Goal: Navigation & Orientation: Find specific page/section

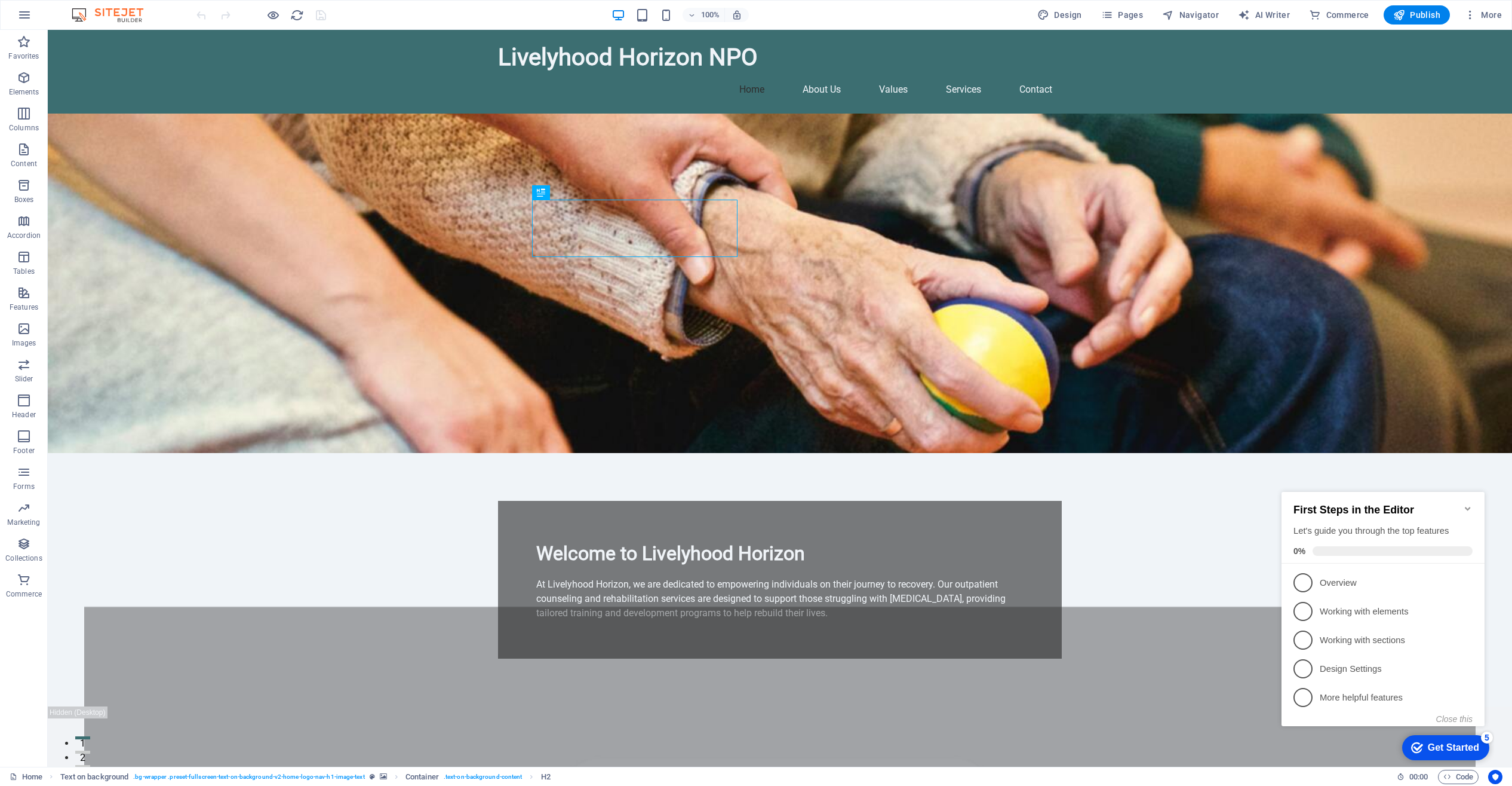
click at [1470, 504] on icon "Minimize checklist" at bounding box center [1468, 509] width 10 height 10
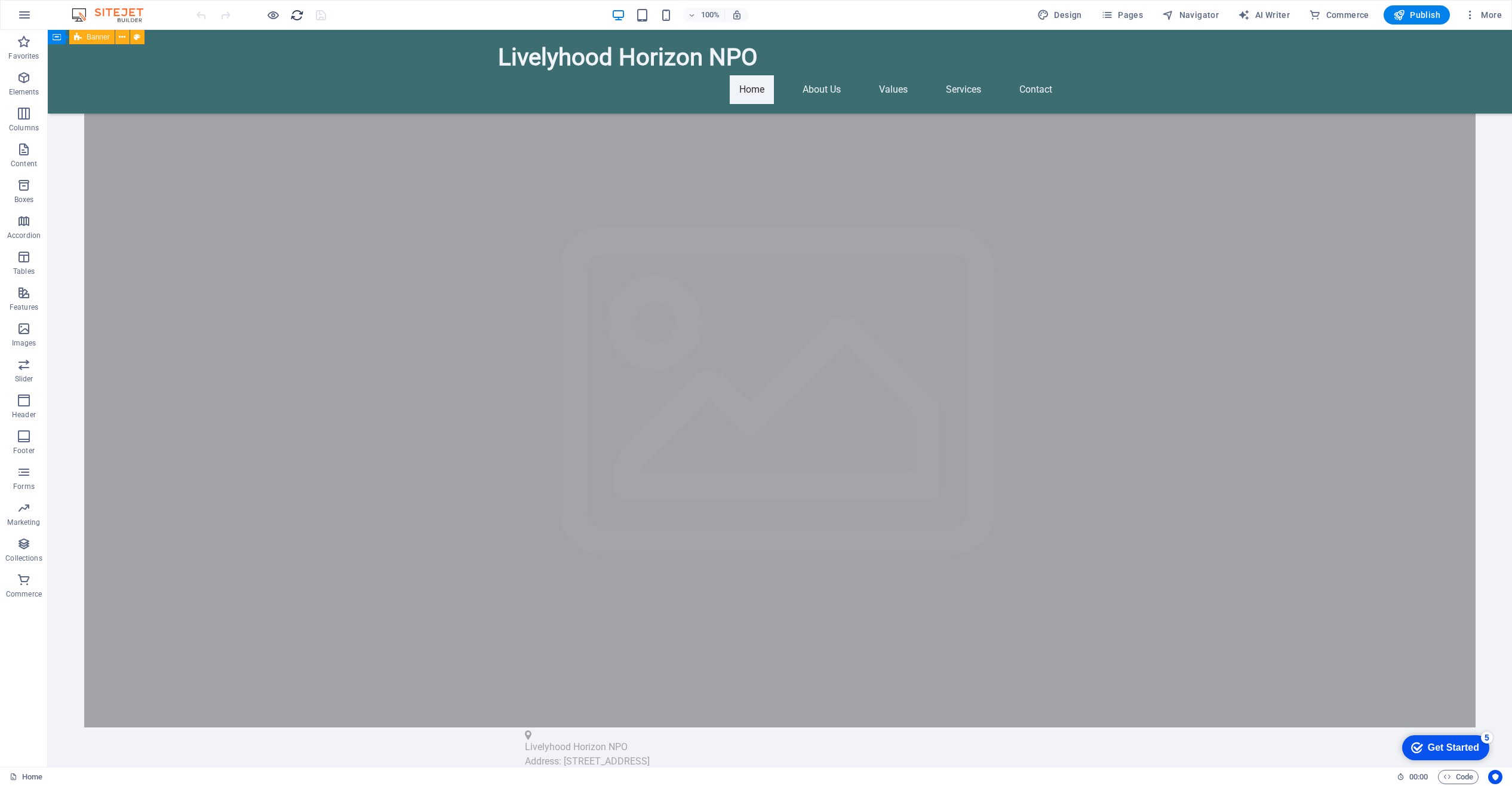
scroll to position [1591, 0]
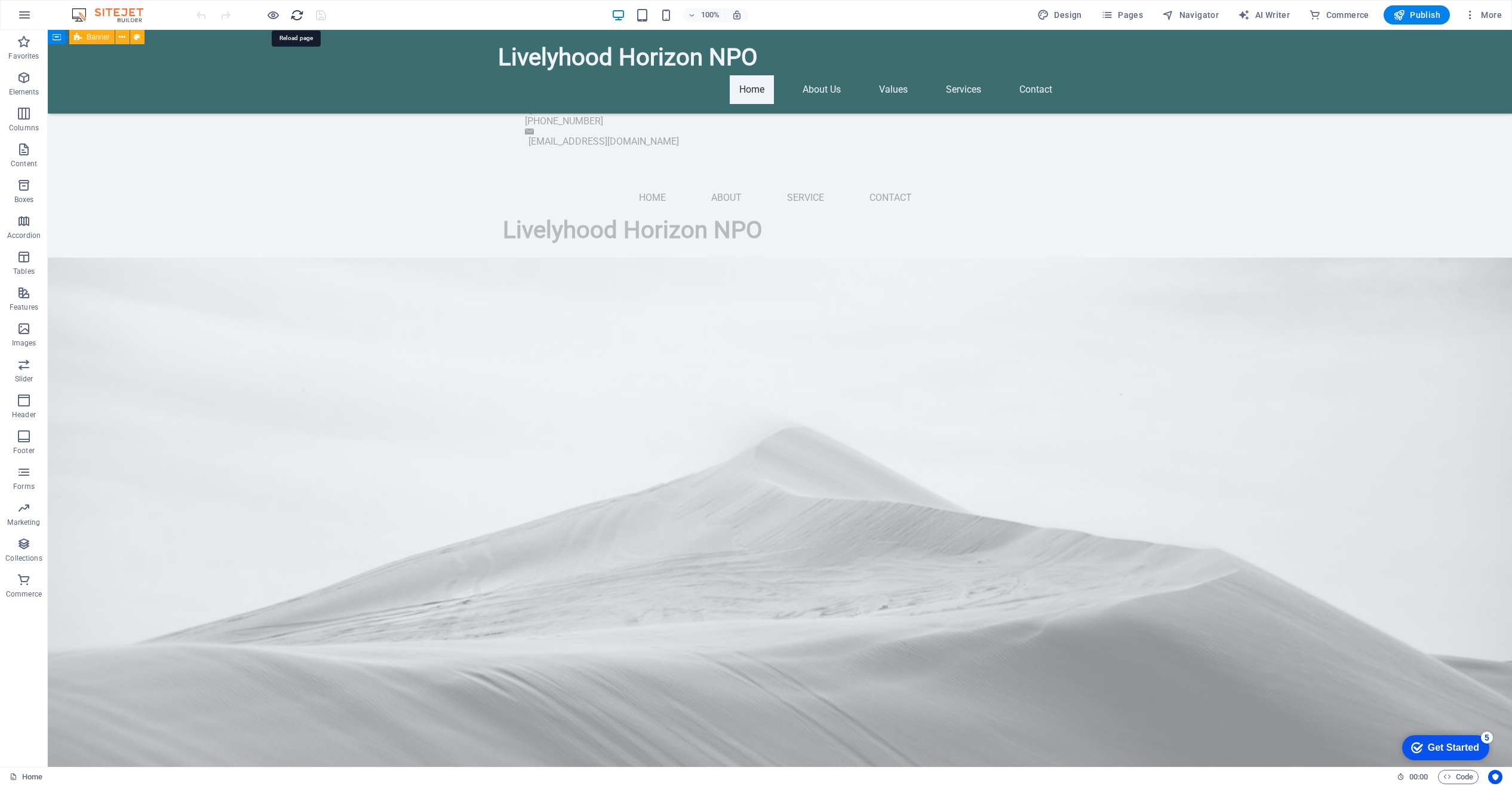
click at [298, 12] on icon "reload" at bounding box center [298, 16] width 14 height 14
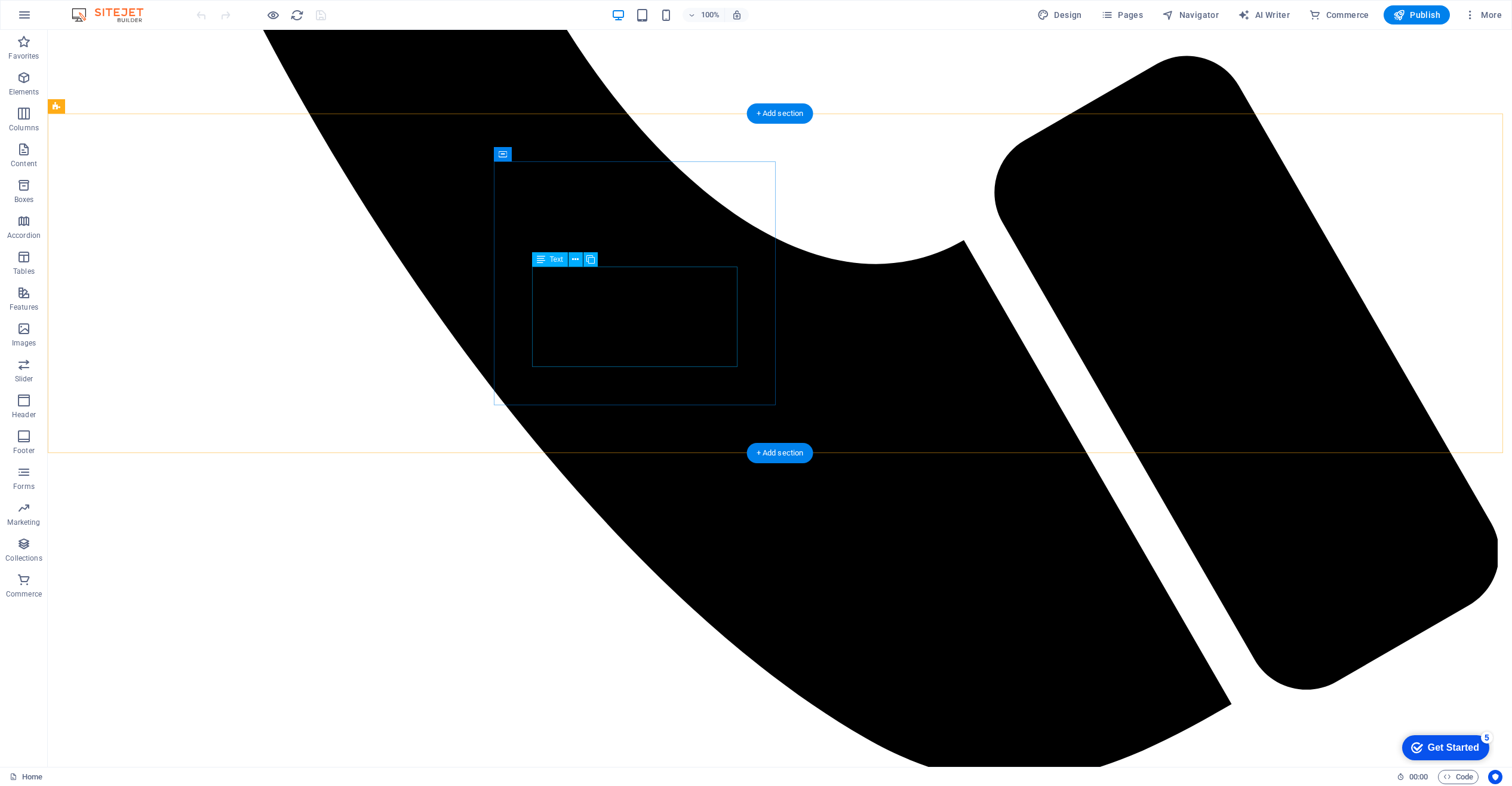
scroll to position [0, 0]
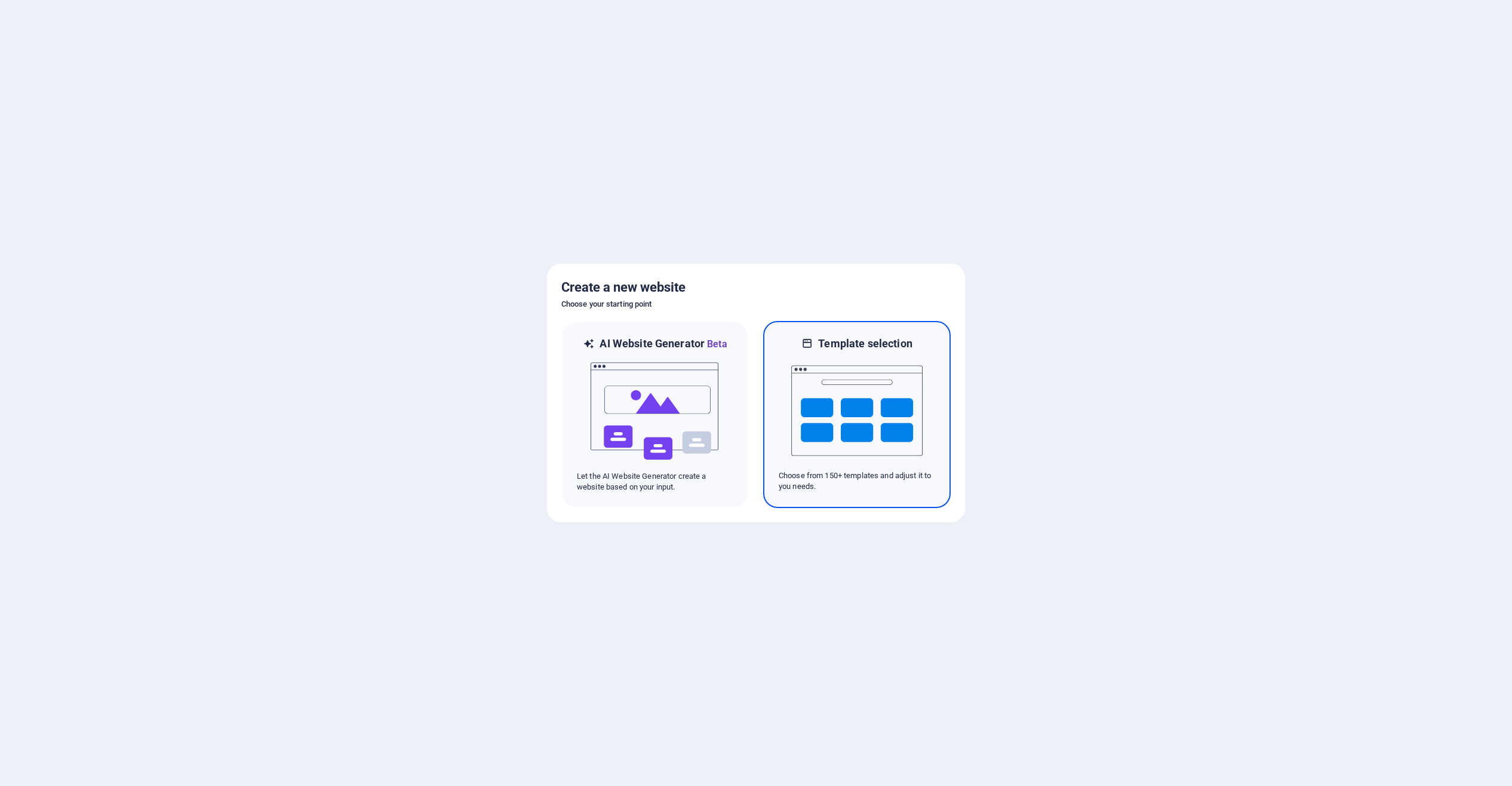
click at [843, 419] on img at bounding box center [857, 410] width 131 height 119
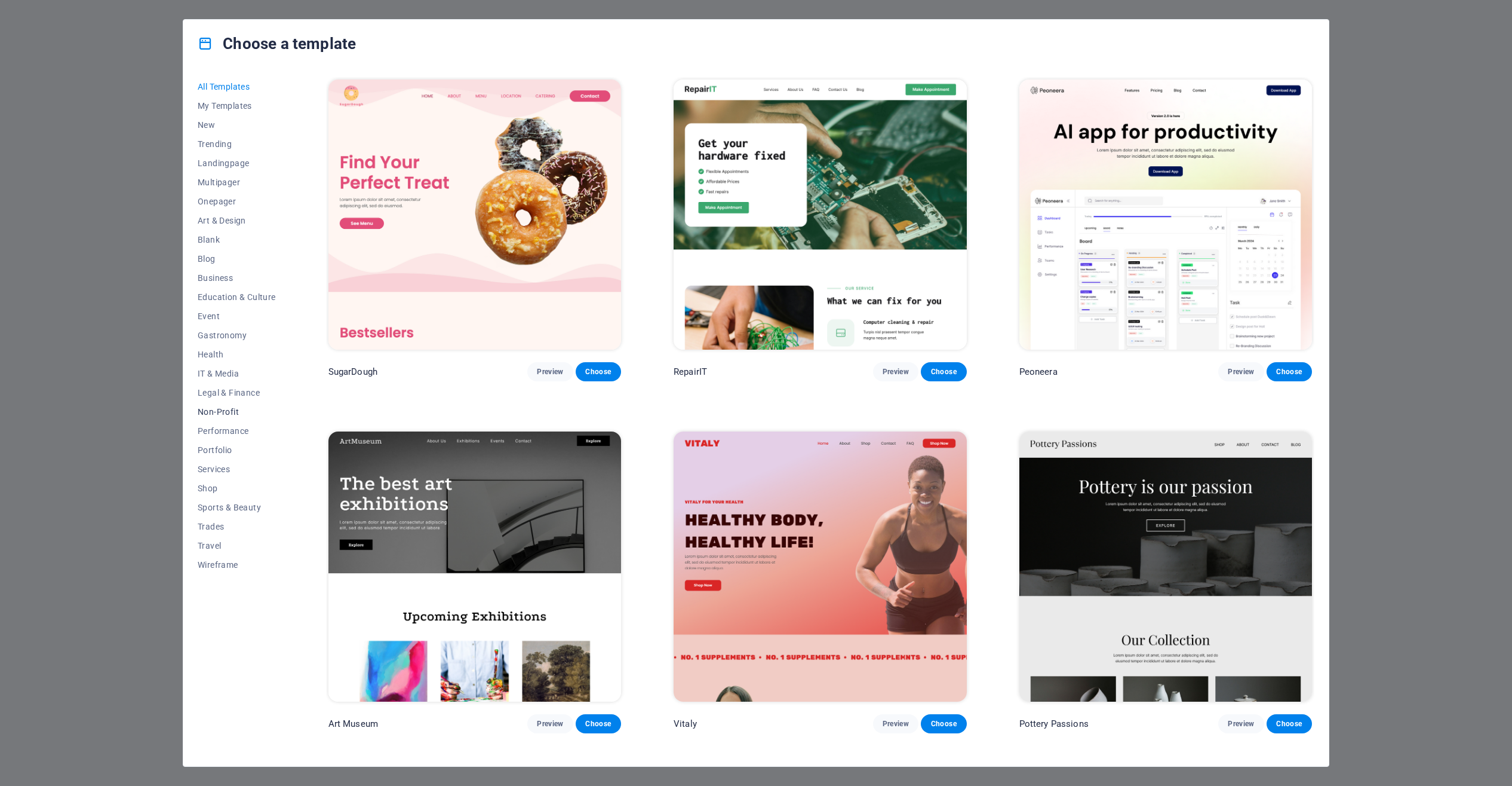
click at [229, 409] on span "Non-Profit" at bounding box center [237, 412] width 78 height 10
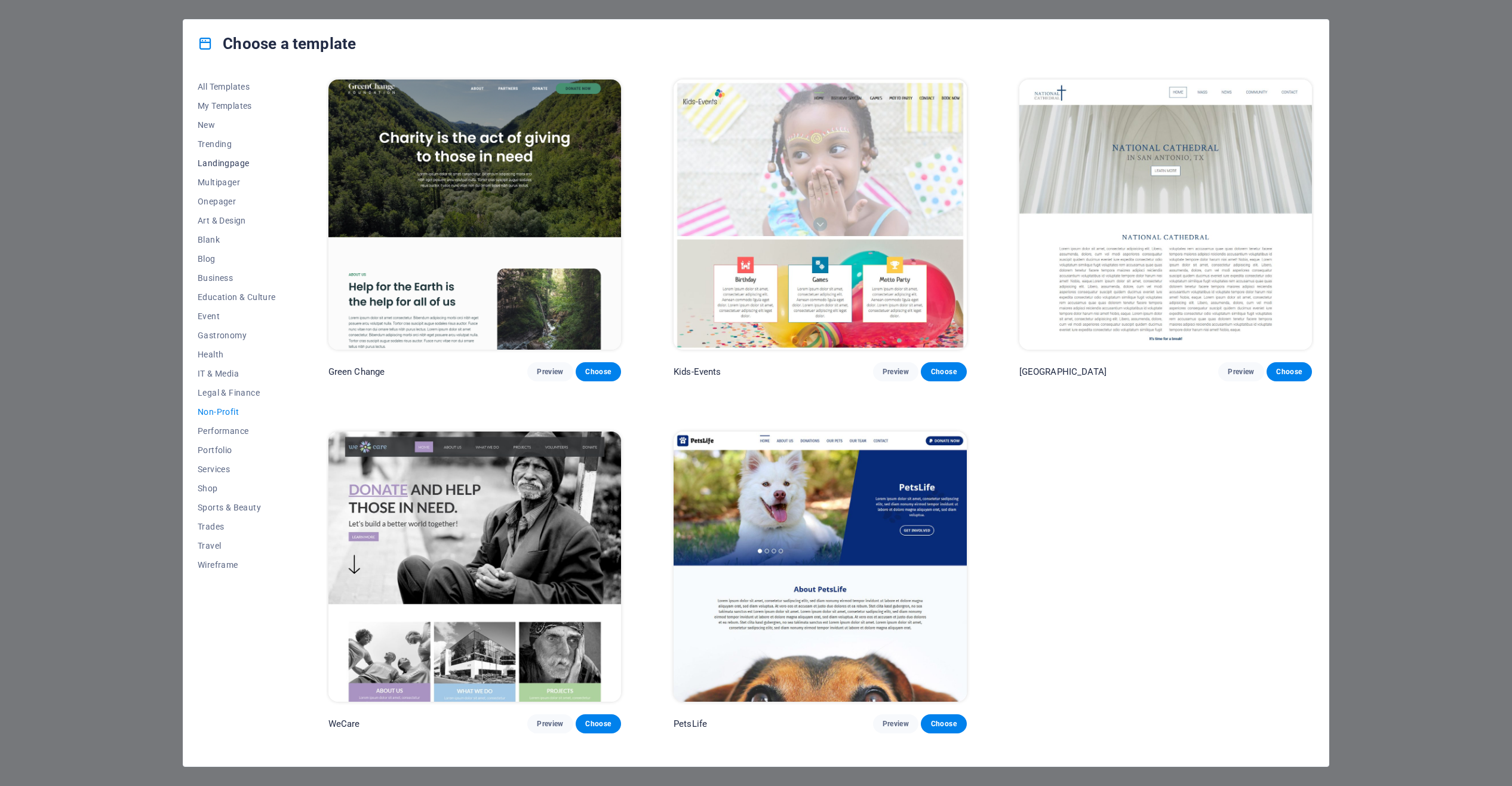
click at [229, 164] on span "Landingpage" at bounding box center [237, 163] width 78 height 10
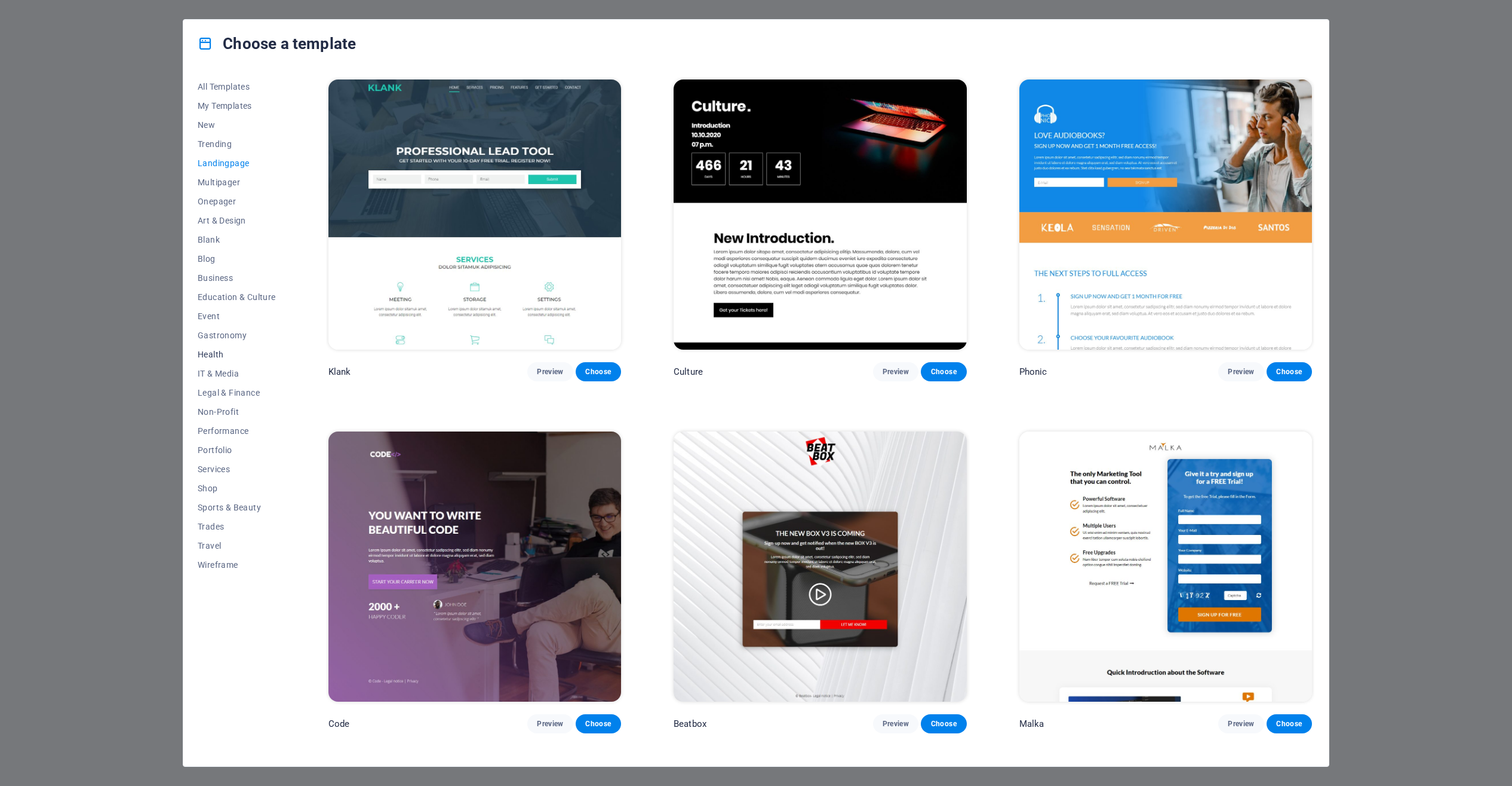
click at [217, 353] on span "Health" at bounding box center [237, 354] width 78 height 10
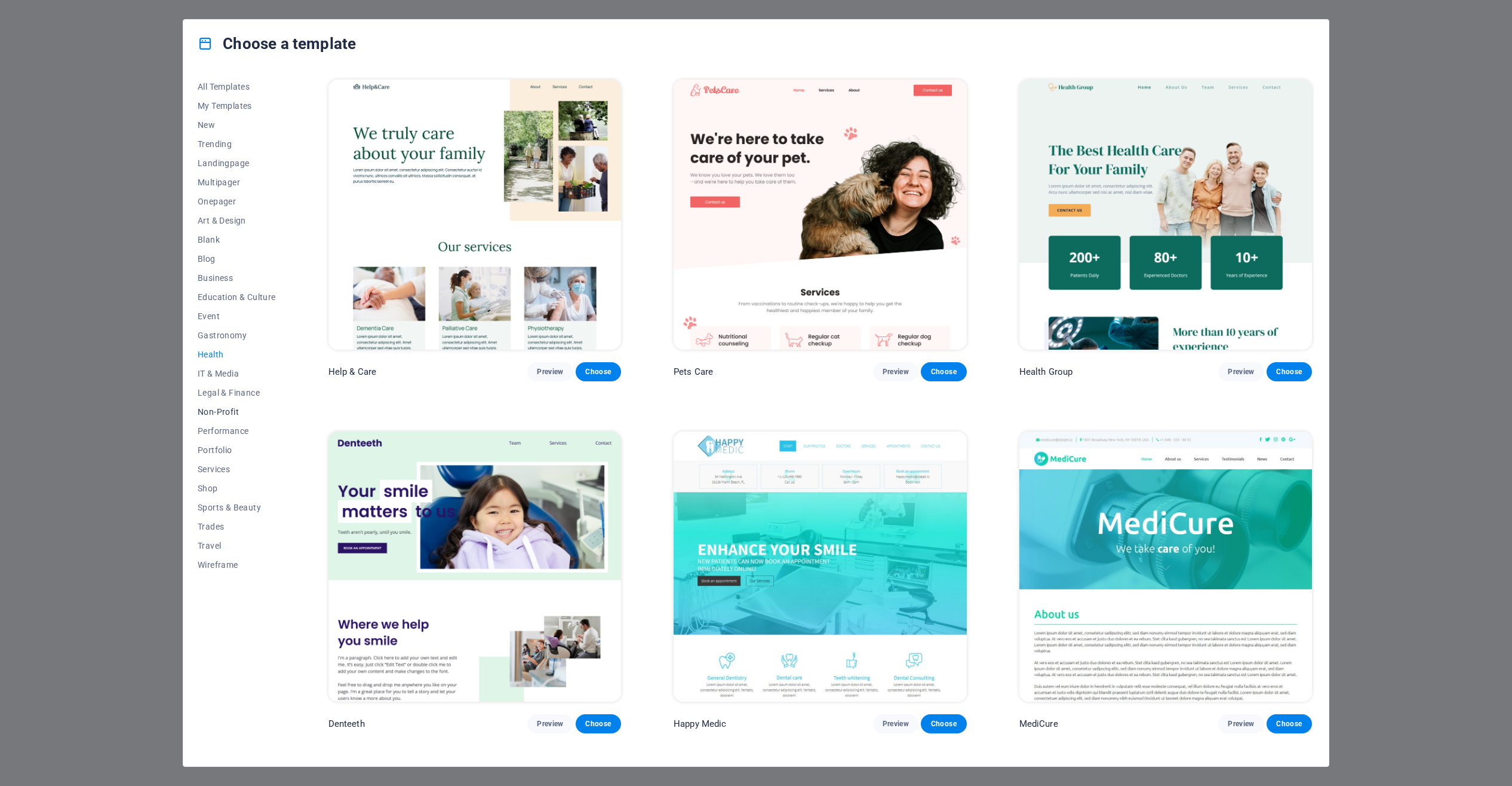
click at [222, 407] on span "Non-Profit" at bounding box center [237, 412] width 78 height 10
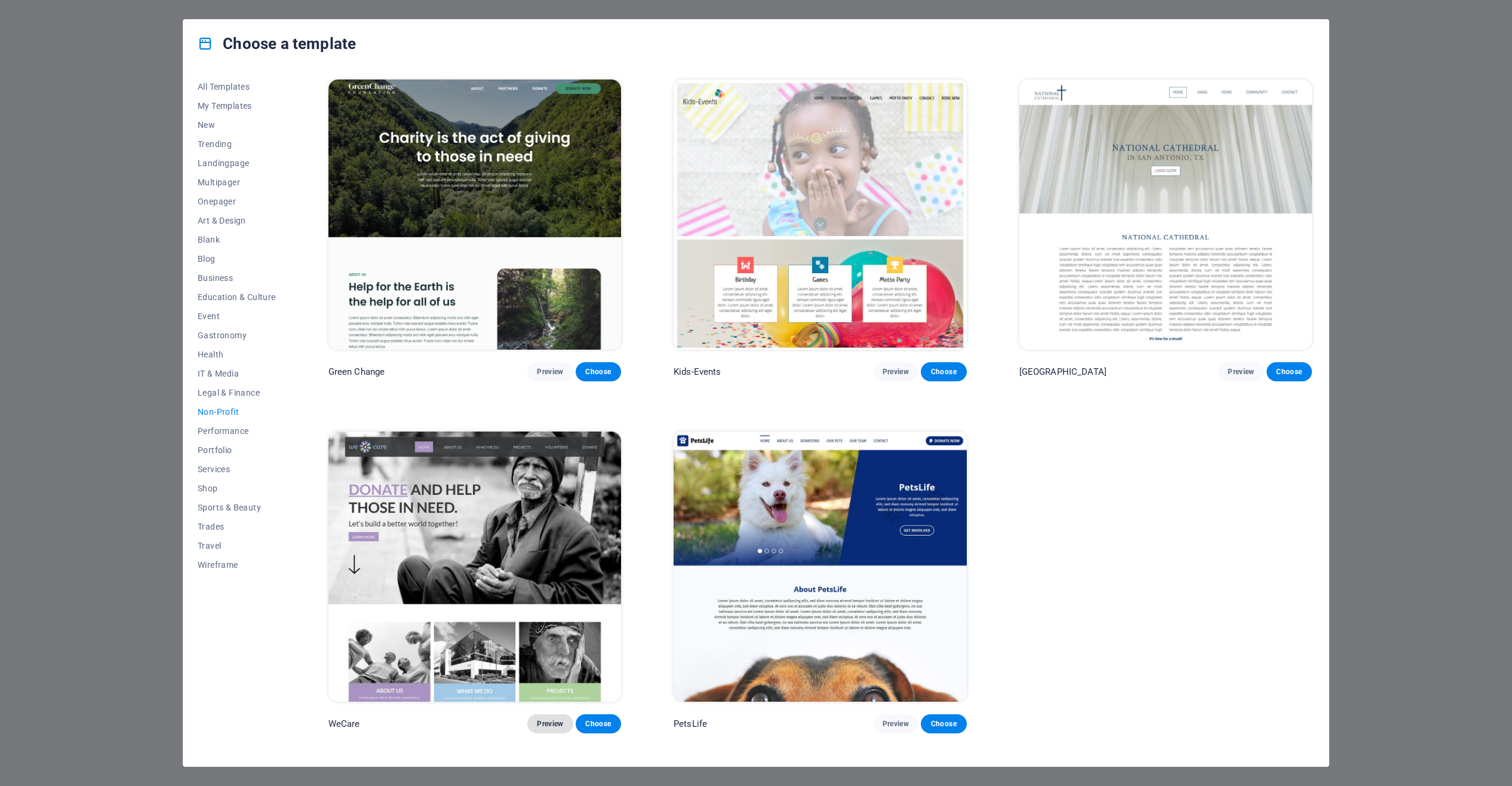
click at [545, 719] on span "Preview" at bounding box center [550, 723] width 26 height 10
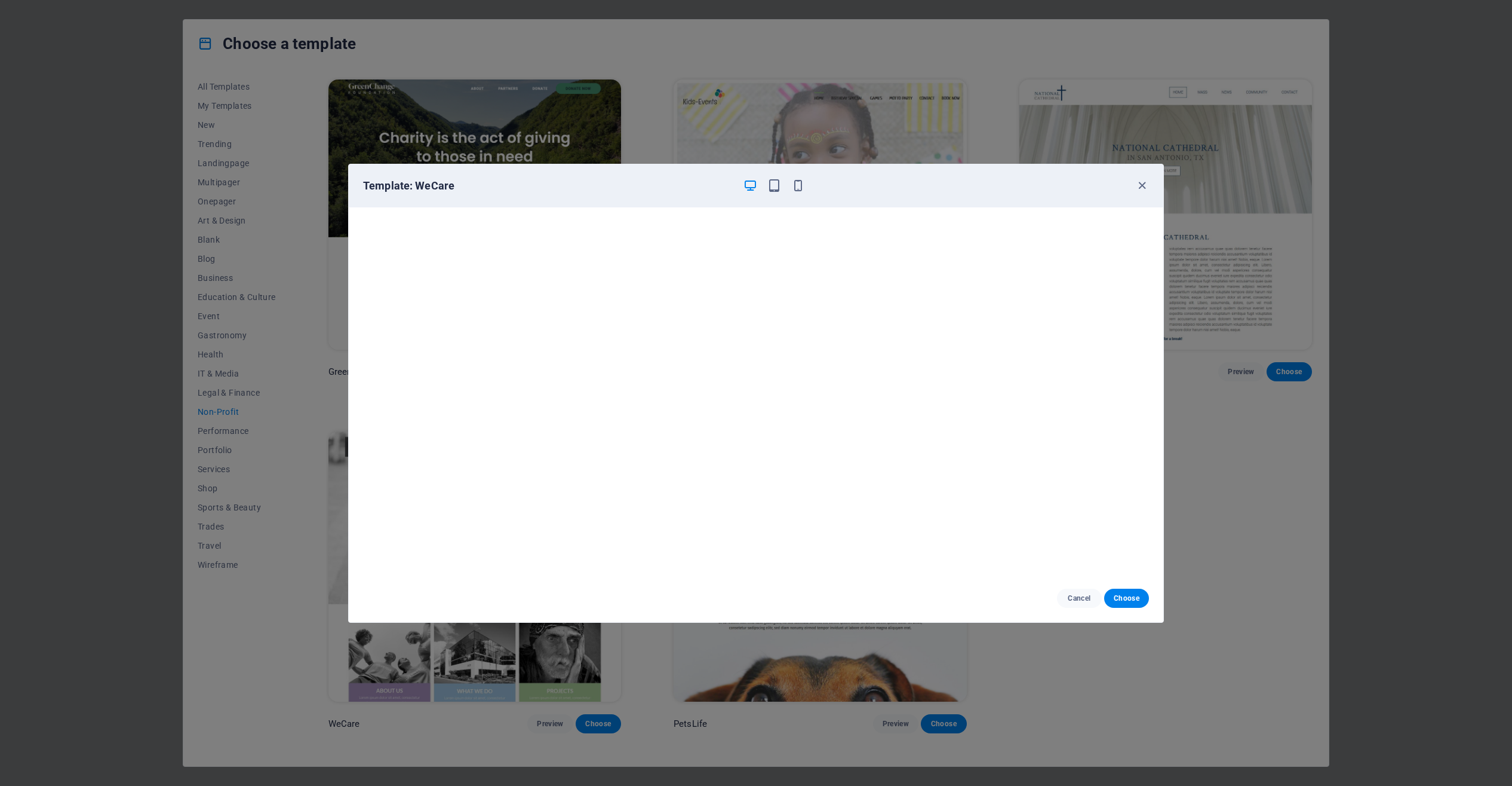
drag, startPoint x: 986, startPoint y: 168, endPoint x: 973, endPoint y: 45, distance: 123.7
click at [973, 45] on div "Template: WeCare Cancel Choose" at bounding box center [756, 393] width 1512 height 786
click at [1138, 185] on icon "button" at bounding box center [1142, 186] width 14 height 14
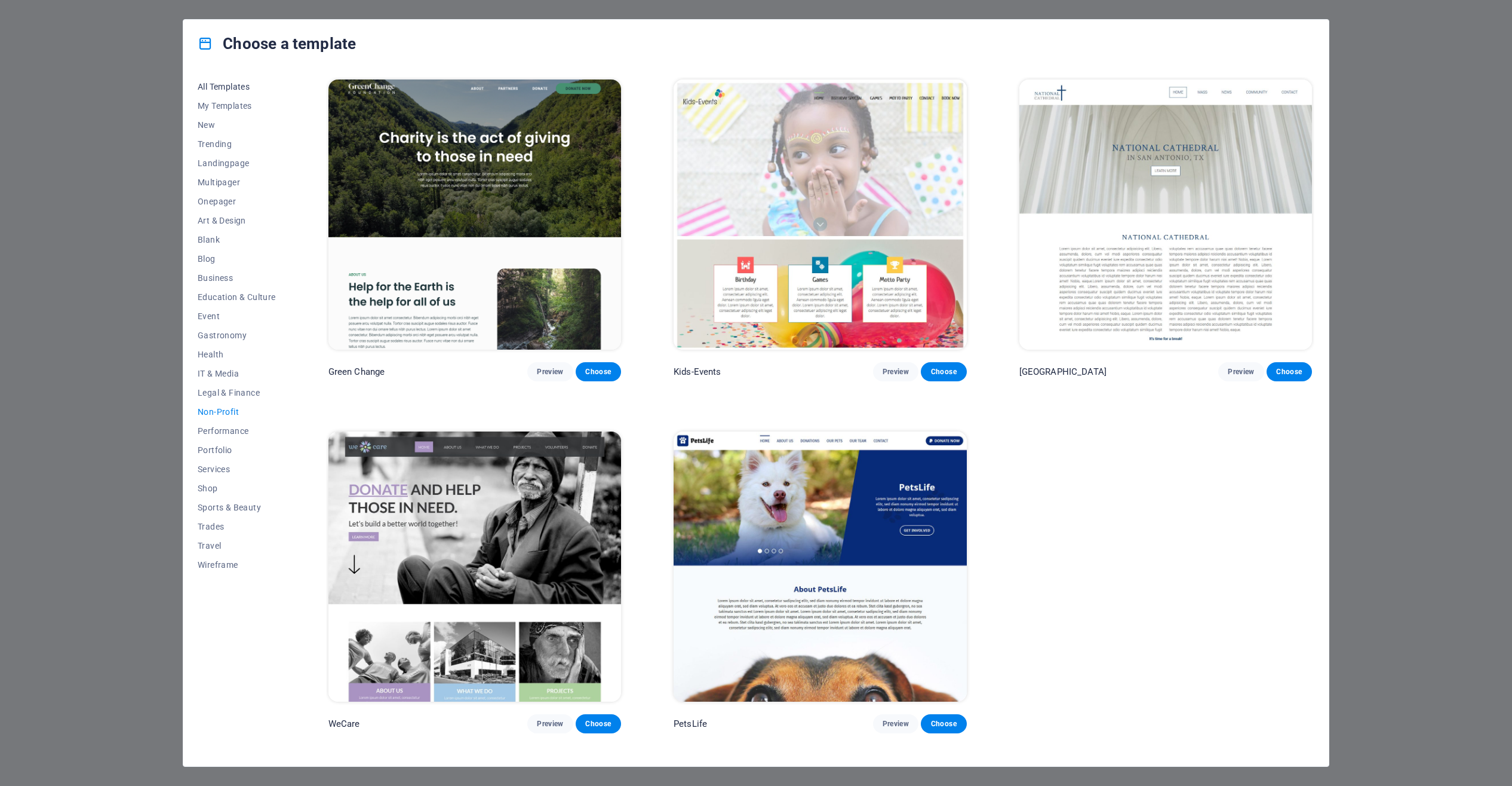
click at [235, 86] on span "All Templates" at bounding box center [237, 87] width 78 height 10
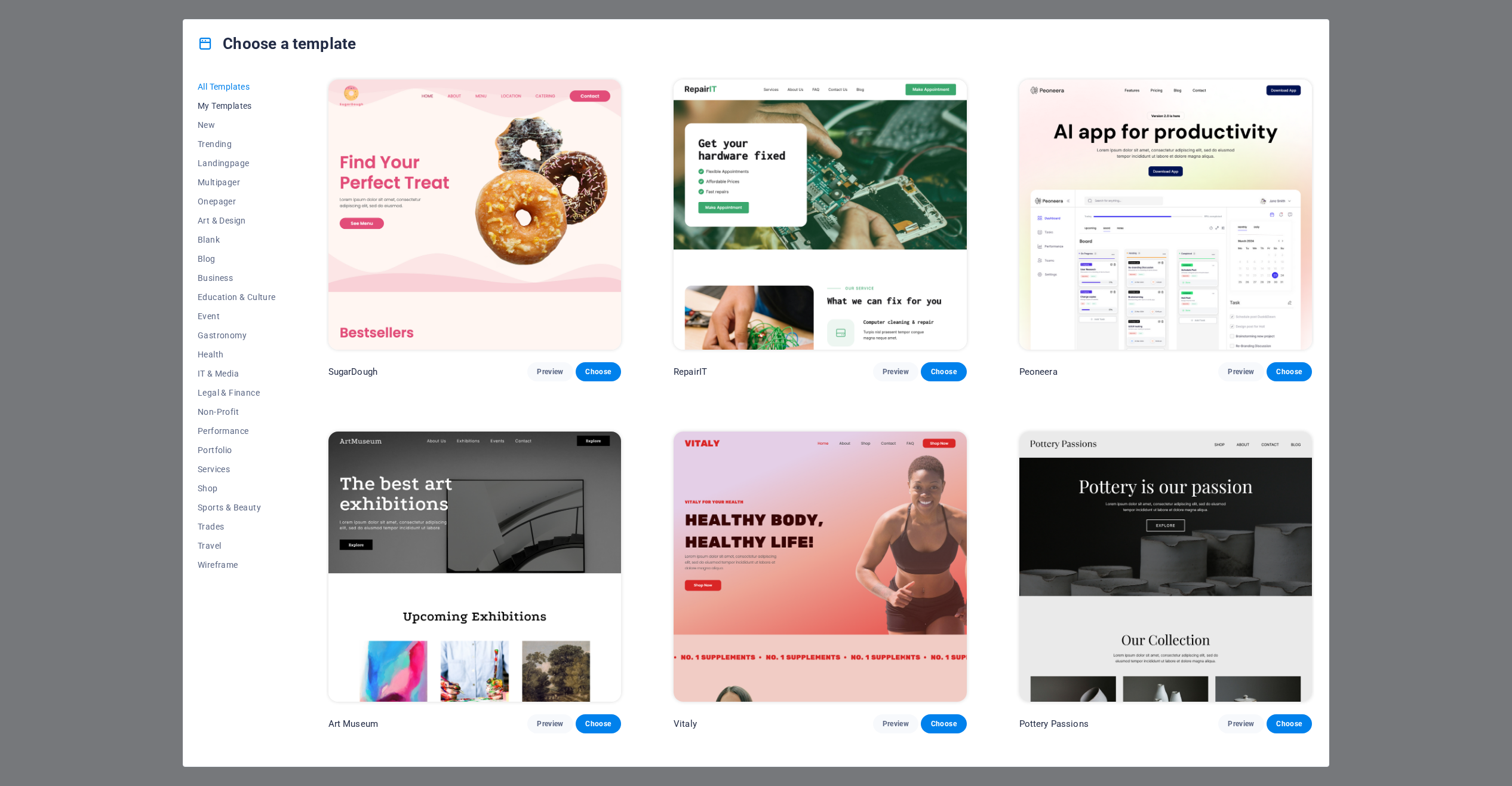
click at [210, 102] on span "My Templates" at bounding box center [237, 106] width 78 height 10
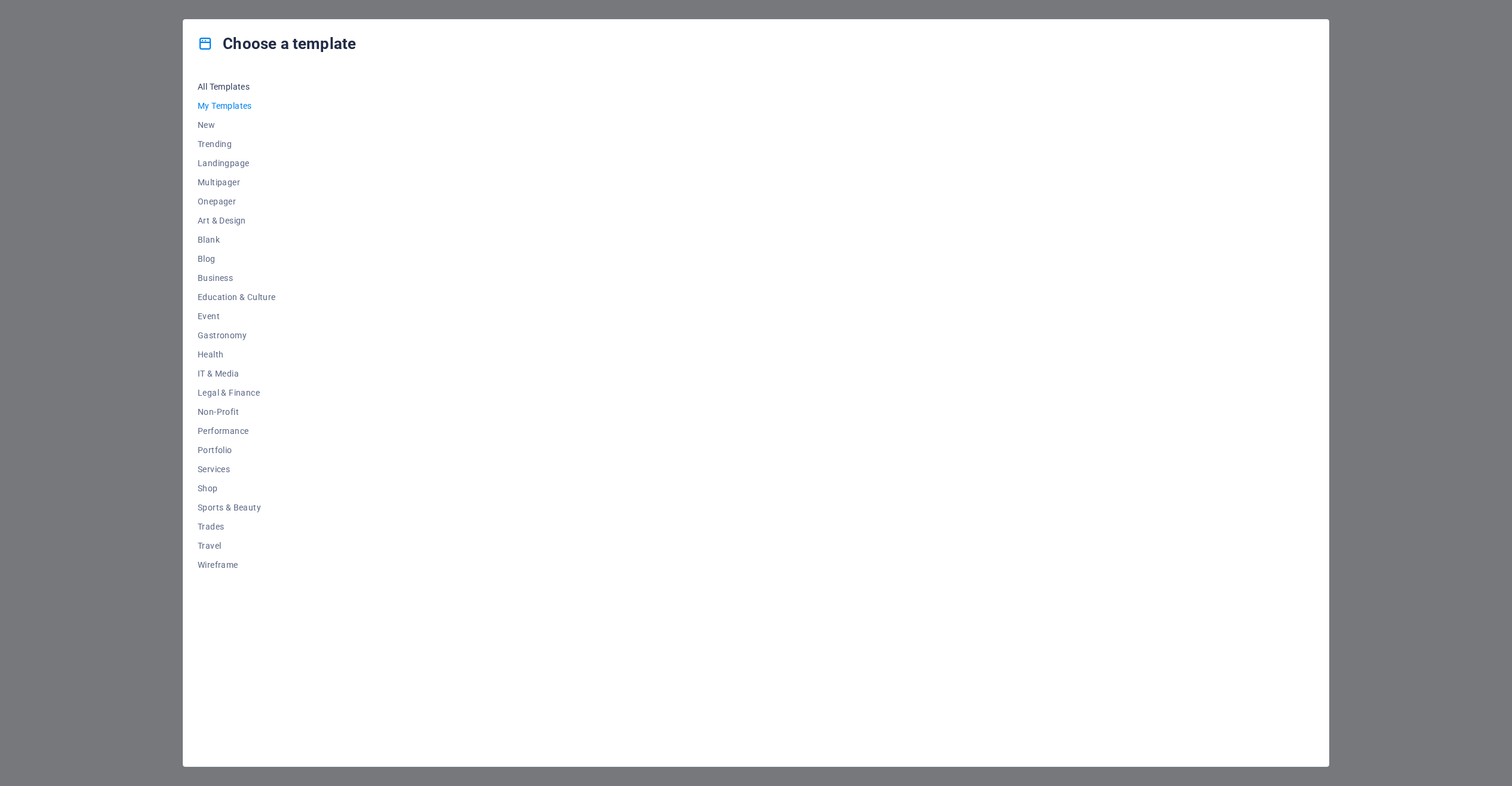
click at [214, 87] on span "All Templates" at bounding box center [237, 87] width 78 height 10
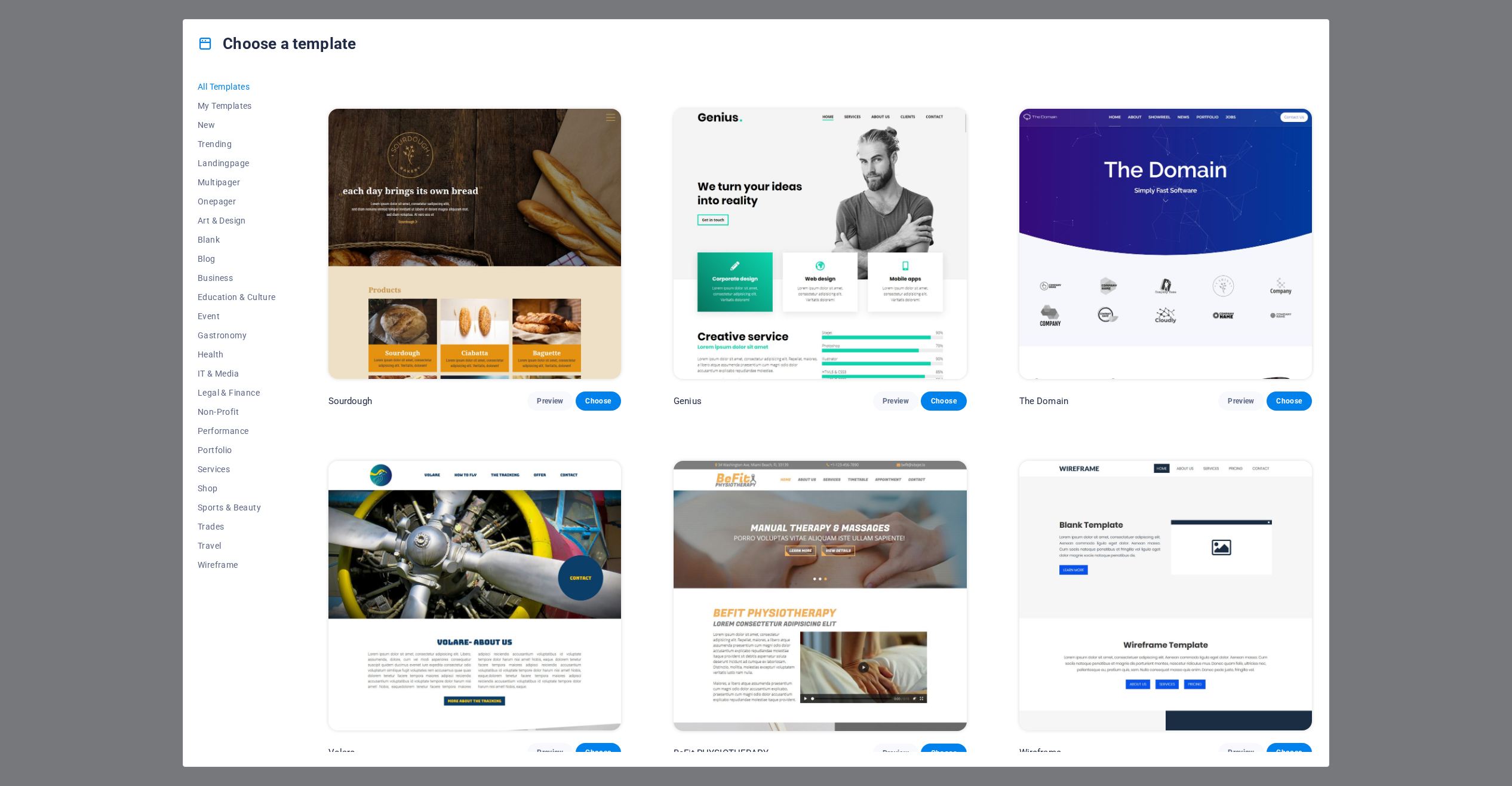
scroll to position [10137, 0]
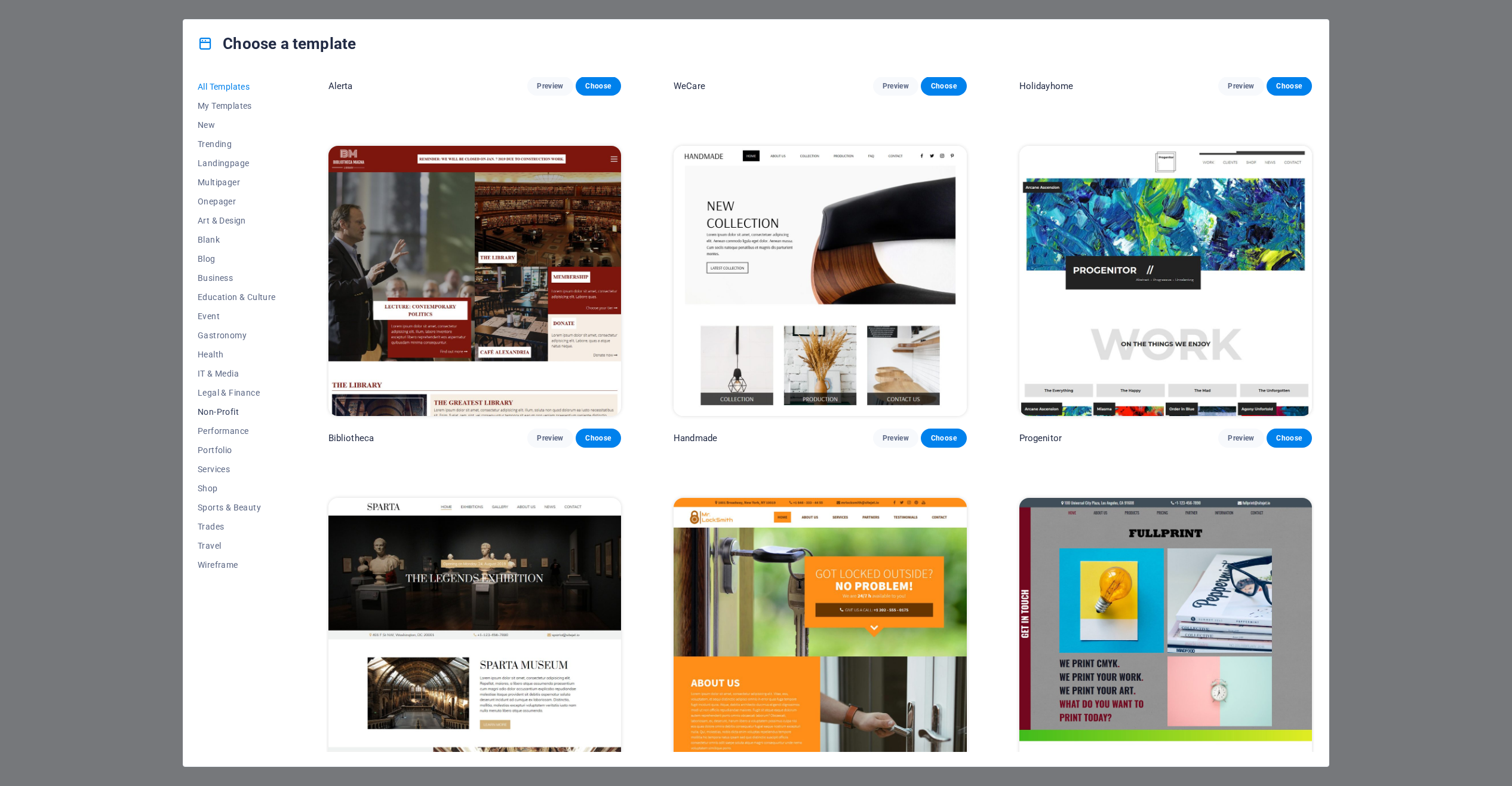
click at [229, 411] on span "Non-Profit" at bounding box center [237, 412] width 78 height 10
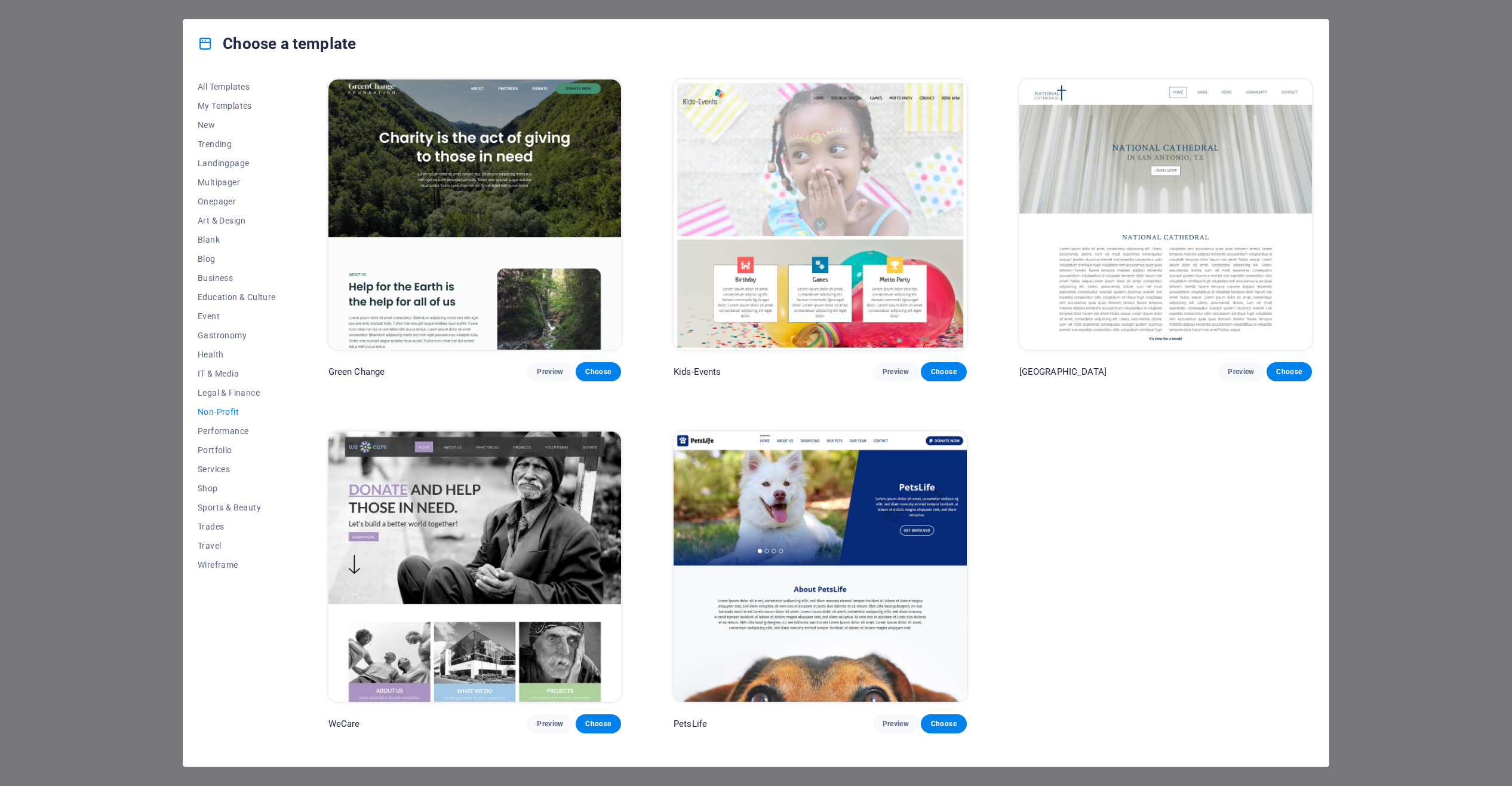
click at [450, 504] on img at bounding box center [475, 567] width 293 height 270
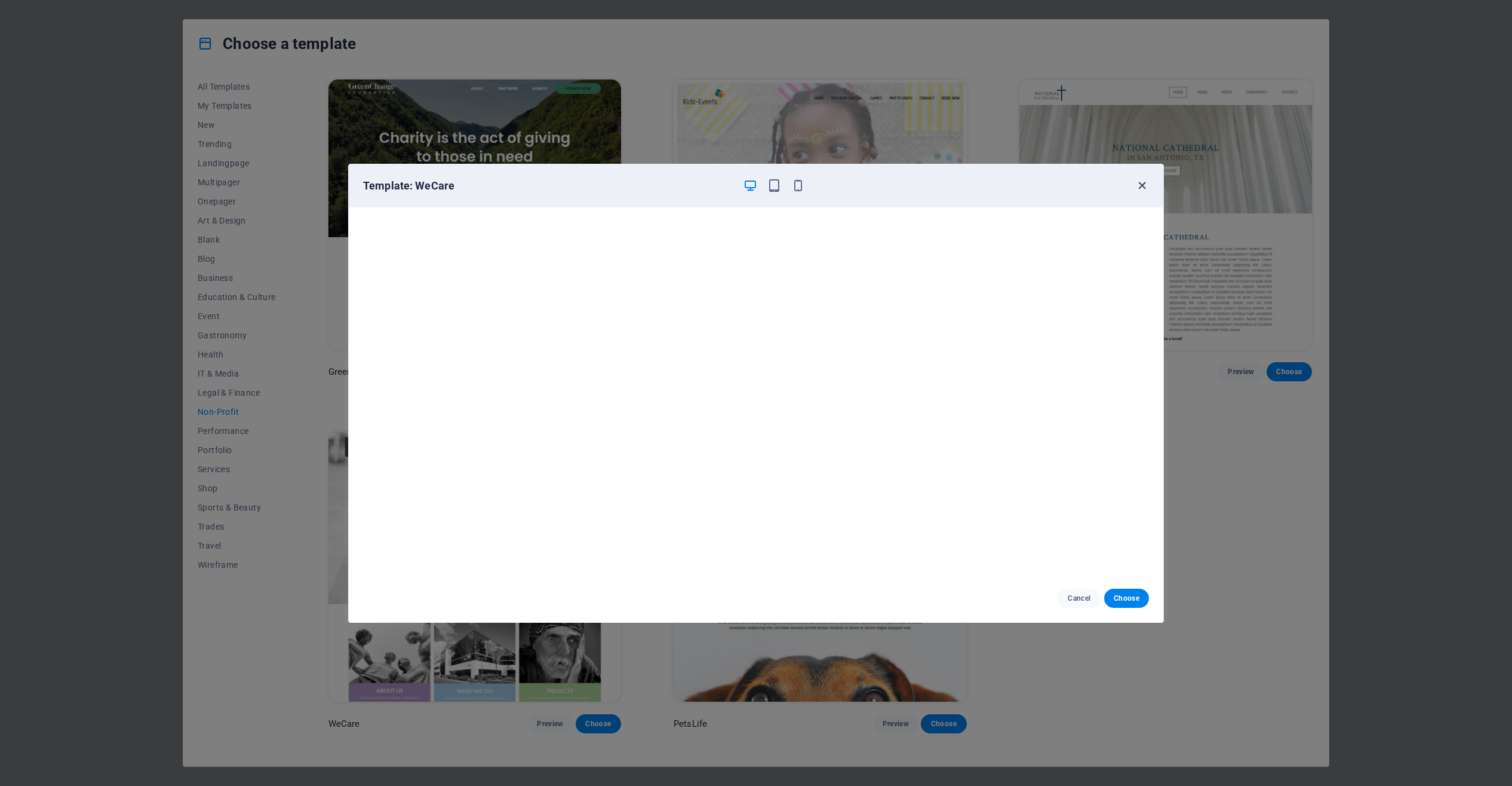
click at [1140, 186] on icon "button" at bounding box center [1142, 186] width 14 height 14
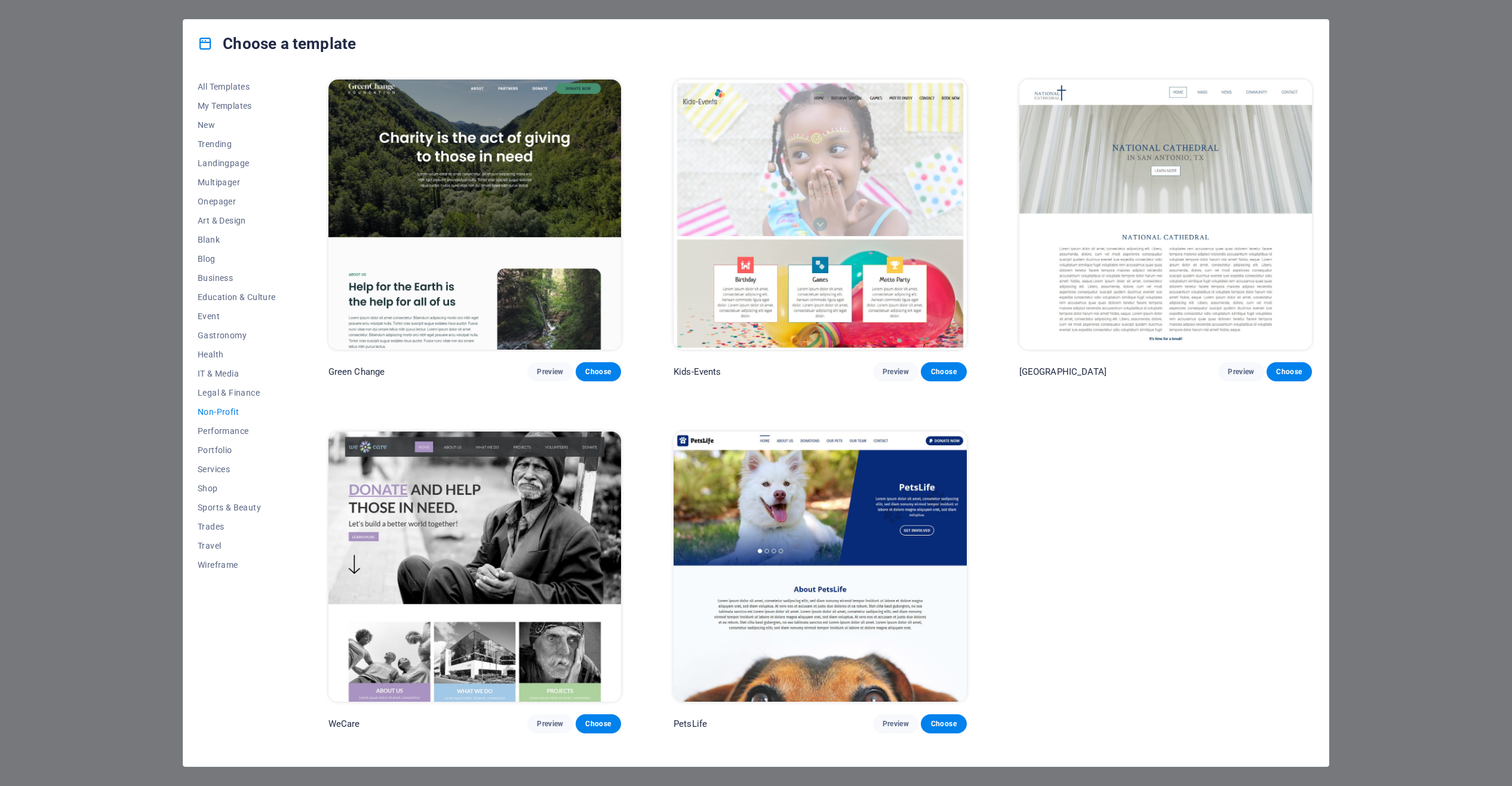
click at [163, 214] on div "Choose a template All Templates My Templates New Trending Landingpage Multipage…" at bounding box center [756, 393] width 1512 height 786
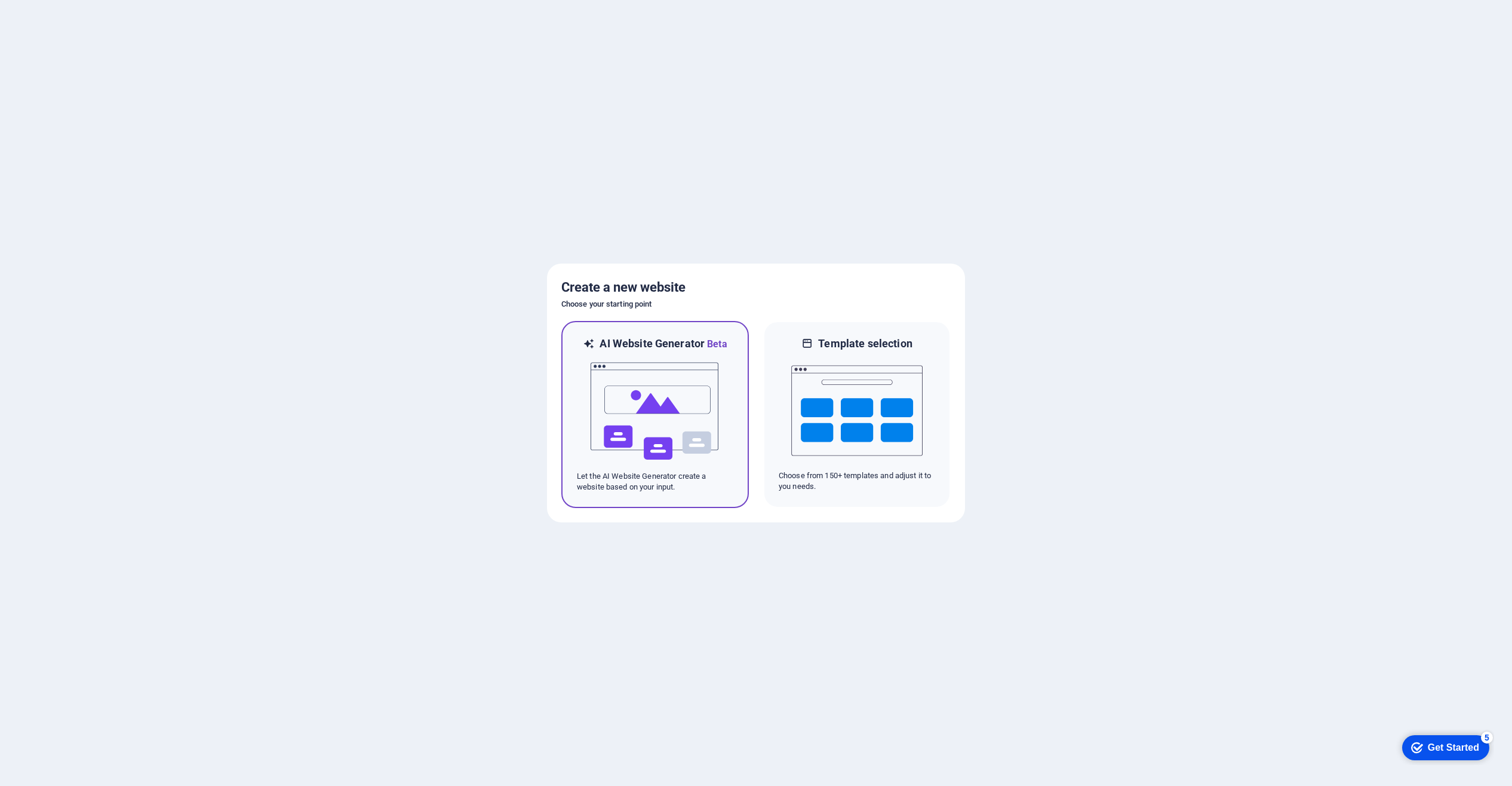
click at [650, 394] on img at bounding box center [655, 411] width 131 height 119
